Goal: Information Seeking & Learning: Learn about a topic

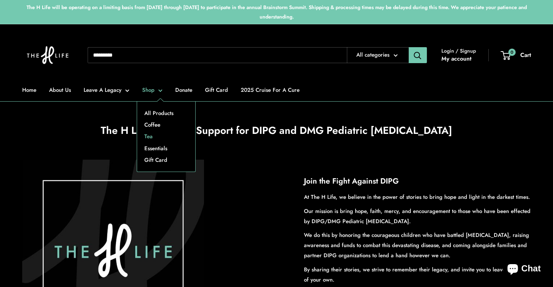
click at [147, 137] on link "Tea" at bounding box center [166, 137] width 58 height 12
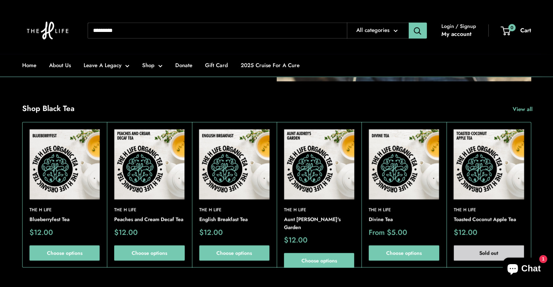
scroll to position [530, 0]
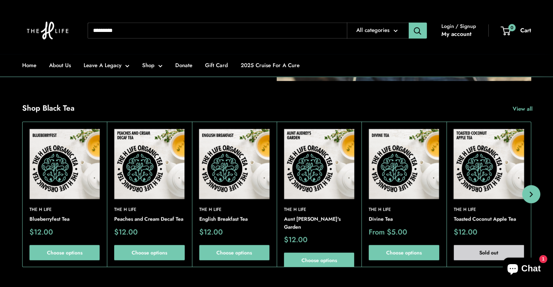
click at [527, 190] on button "Next" at bounding box center [531, 194] width 18 height 18
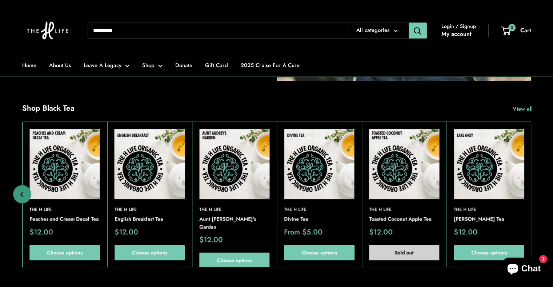
click at [527, 190] on div "The H Life Earl Grey Tea Sale price $12.00 Choose options Quick view" at bounding box center [488, 195] width 85 height 146
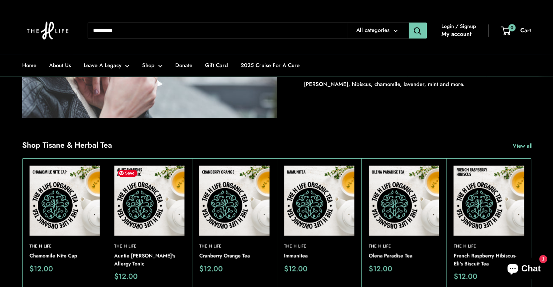
scroll to position [985, 0]
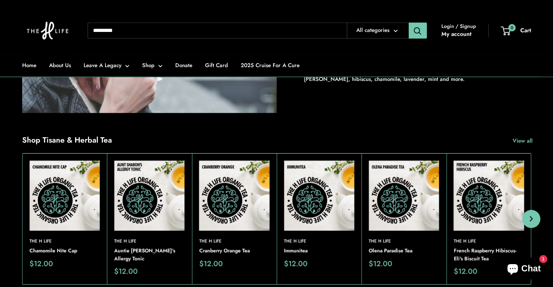
click at [527, 217] on button "Next" at bounding box center [531, 219] width 18 height 18
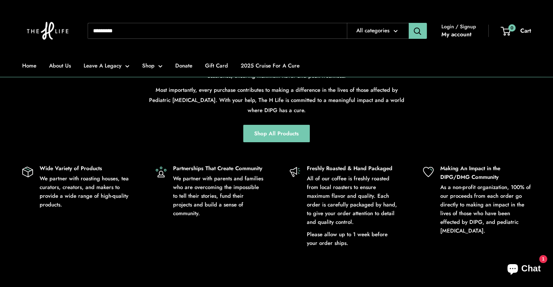
scroll to position [2518, 0]
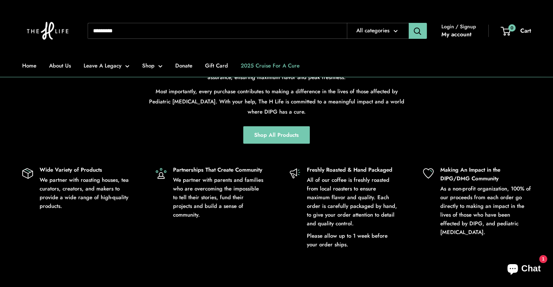
click at [276, 67] on link "2025 Cruise For A Cure" at bounding box center [270, 66] width 59 height 10
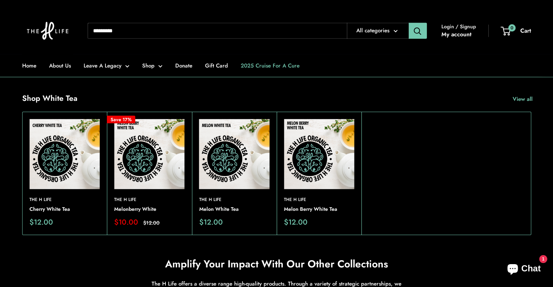
scroll to position [2173, 0]
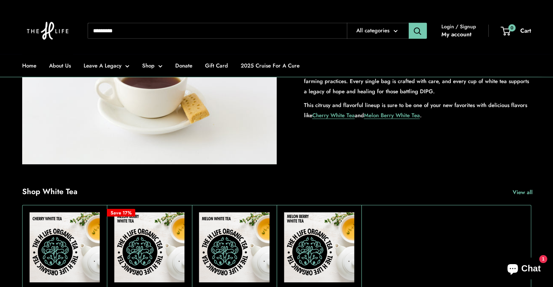
click at [266, 36] on input "Search..." at bounding box center [217, 31] width 259 height 16
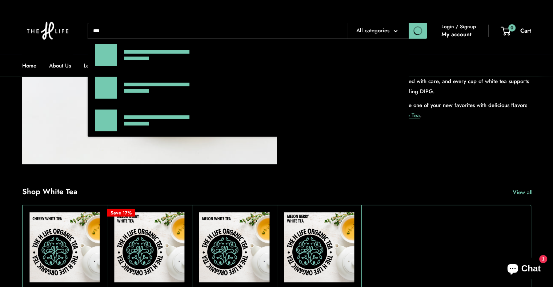
type input "***"
click at [409, 23] on button "Search" at bounding box center [418, 31] width 18 height 16
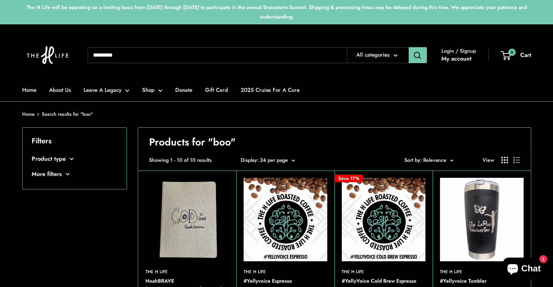
click at [129, 57] on input "Search..." at bounding box center [217, 55] width 259 height 16
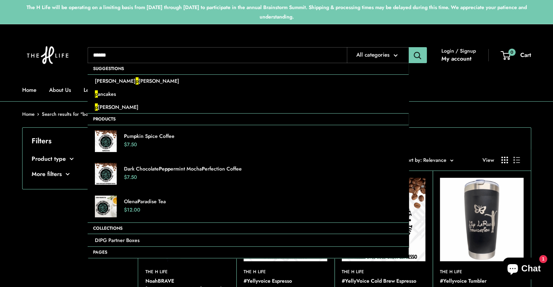
type input "******"
click at [409, 47] on button "Search" at bounding box center [418, 55] width 18 height 16
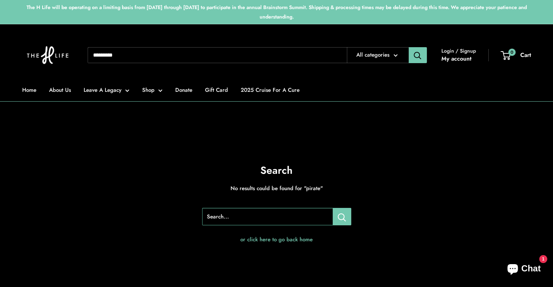
click at [116, 44] on div "Home About Us Leave A Legacy Shop Donate Gift Card 2025 Cruise For A Cure Need …" at bounding box center [276, 55] width 509 height 47
click at [118, 53] on input "Search..." at bounding box center [217, 55] width 259 height 16
type input "******"
click at [409, 47] on button "Search" at bounding box center [418, 55] width 18 height 16
click at [153, 137] on link "Tea" at bounding box center [166, 137] width 58 height 12
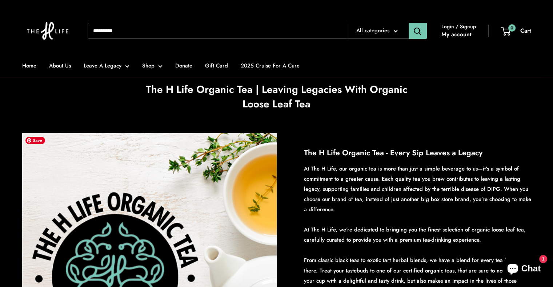
scroll to position [23, 0]
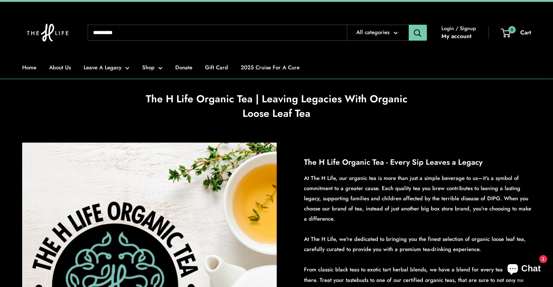
click at [487, 97] on section "The H Life Organic Tea | Leaving Legacies With Organic Loose Leaf Tea" at bounding box center [276, 106] width 553 height 29
